Goal: Task Accomplishment & Management: Complete application form

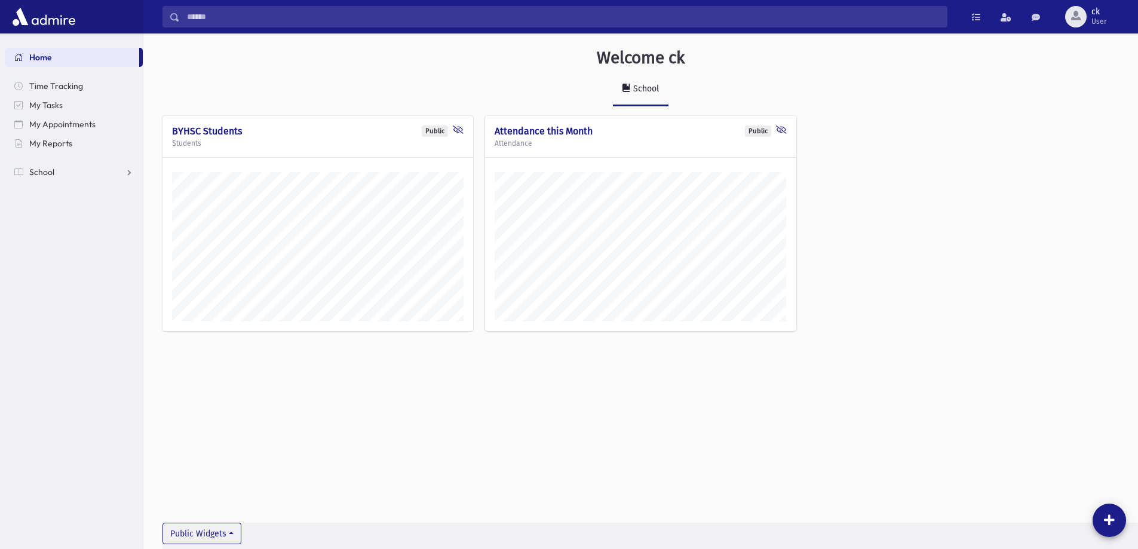
scroll to position [542, 995]
click at [53, 57] on link "Home" at bounding box center [72, 57] width 134 height 19
click at [51, 171] on span "School" at bounding box center [41, 172] width 25 height 11
click at [56, 208] on span "Attendance" at bounding box center [58, 210] width 44 height 11
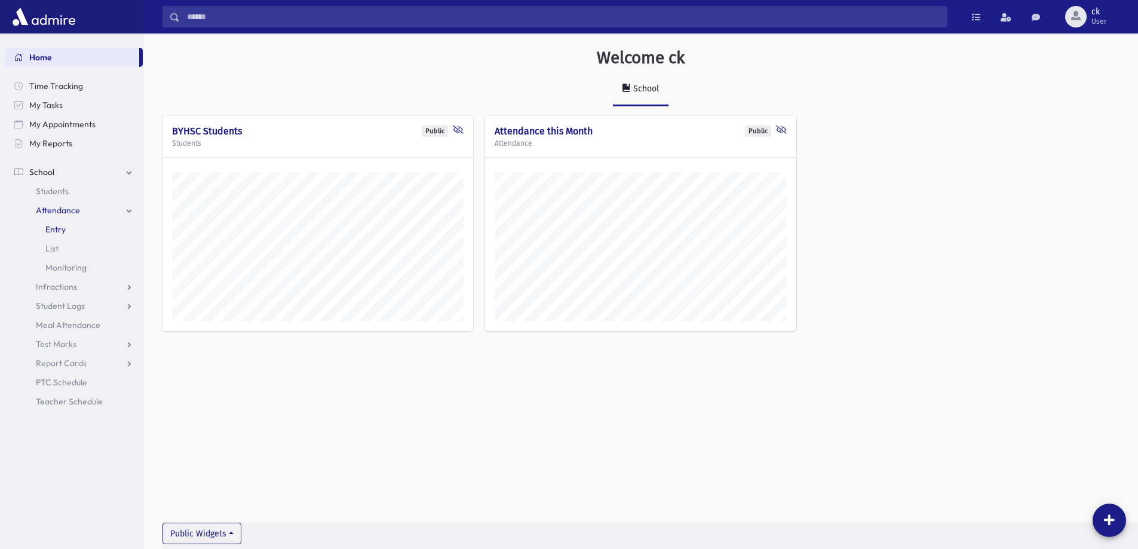
click at [56, 229] on span "Entry" at bounding box center [55, 229] width 20 height 11
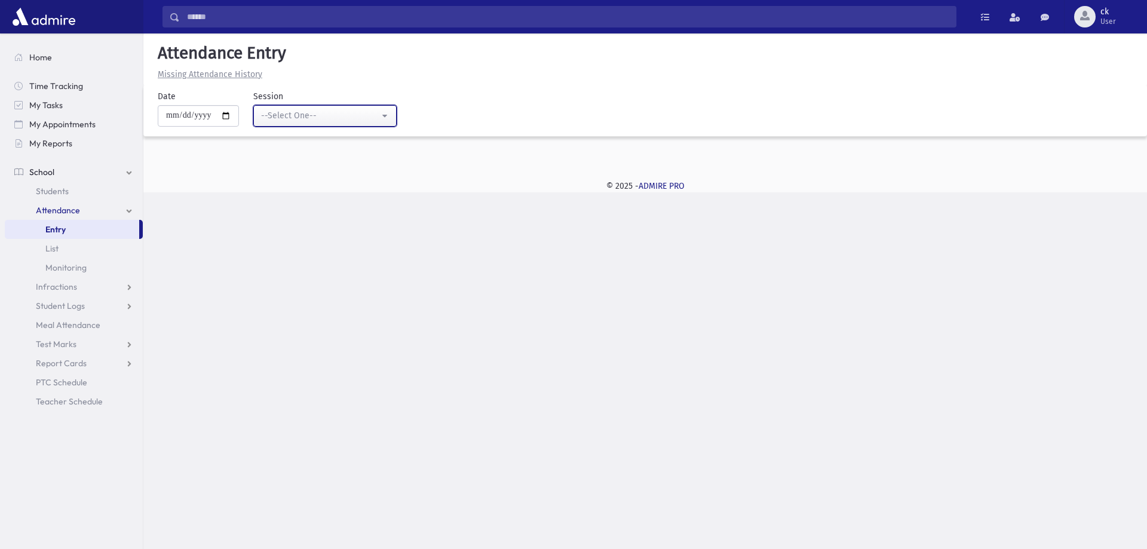
click at [351, 120] on div "--Select One--" at bounding box center [320, 115] width 118 height 13
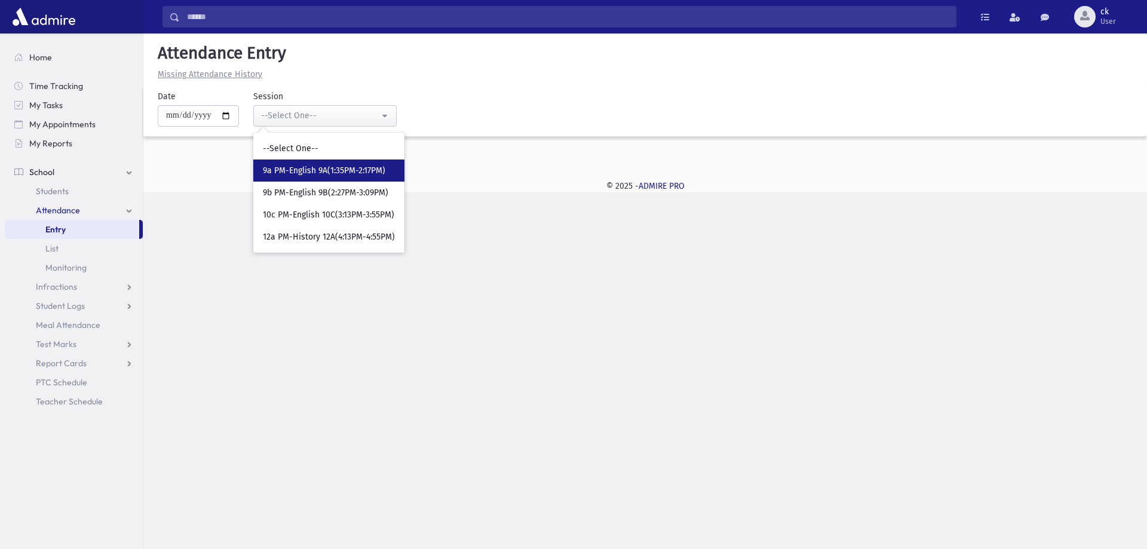
click at [315, 171] on span "9a PM-English 9A(1:35PM-2:17PM)" at bounding box center [324, 171] width 122 height 12
select select "****"
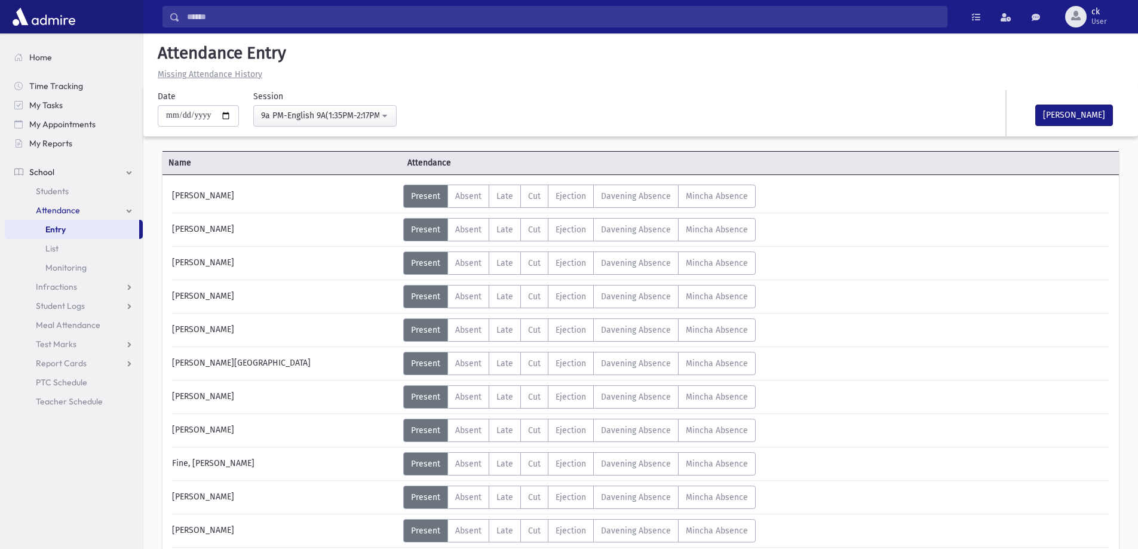
click at [489, 78] on div "Missing Attendance History" at bounding box center [640, 74] width 975 height 13
click at [1073, 113] on button "Mark Done" at bounding box center [1074, 116] width 78 height 22
click at [828, 74] on div "Missing Attendance History" at bounding box center [640, 74] width 975 height 13
